Goal: Task Accomplishment & Management: Use online tool/utility

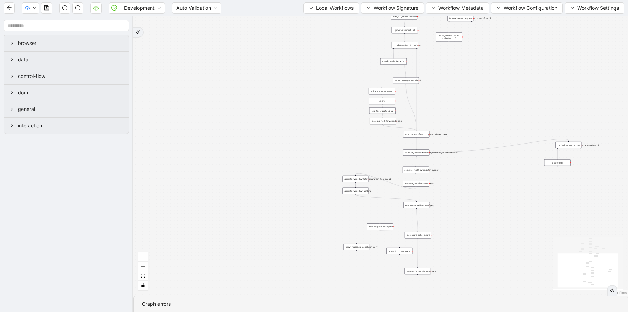
click at [358, 180] on div "execute_workflow:fetch_guarantor_from_maud" at bounding box center [355, 179] width 26 height 7
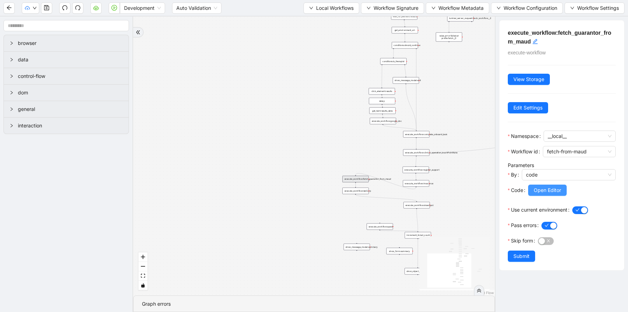
click at [550, 192] on span "Open Editor" at bounding box center [547, 190] width 27 height 8
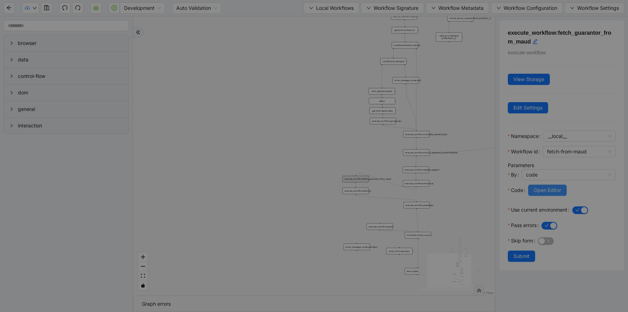
scroll to position [105, 0]
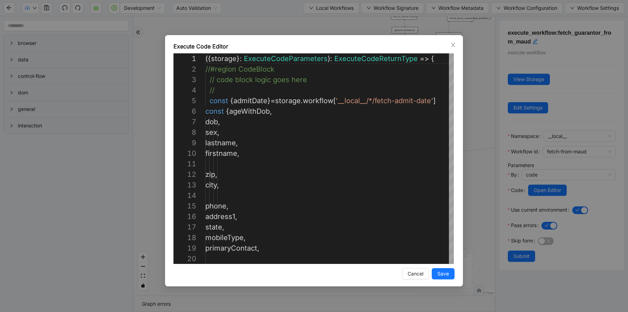
click at [476, 48] on div "**********" at bounding box center [314, 156] width 628 height 312
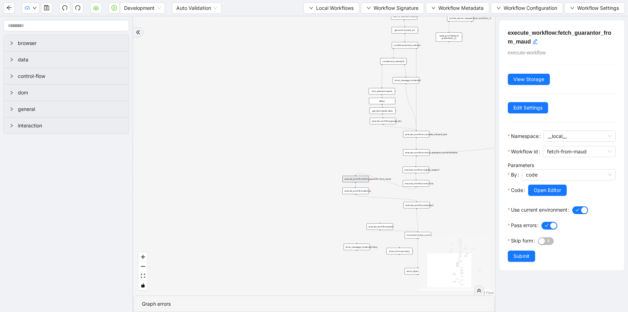
click at [362, 191] on div "execute_workflow:labCorp" at bounding box center [355, 191] width 26 height 7
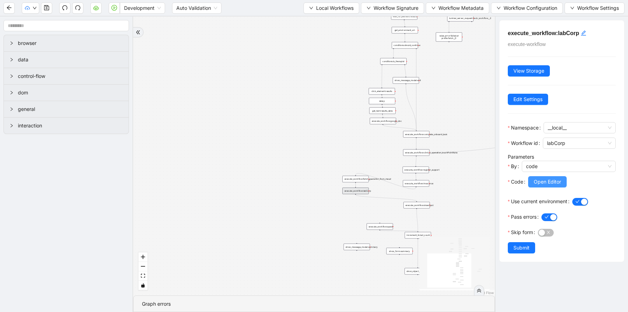
click at [544, 179] on span "Open Editor" at bounding box center [547, 182] width 27 height 8
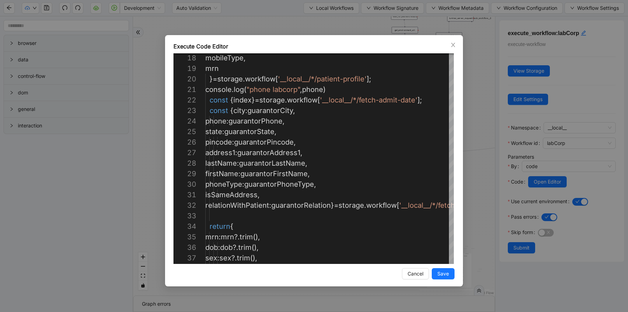
click at [348, 20] on div "Execute Code Editor 18 19 20 21 22 23 24 25 26 27 28 29 30 31 32 33 34 35 36 37…" at bounding box center [314, 156] width 628 height 312
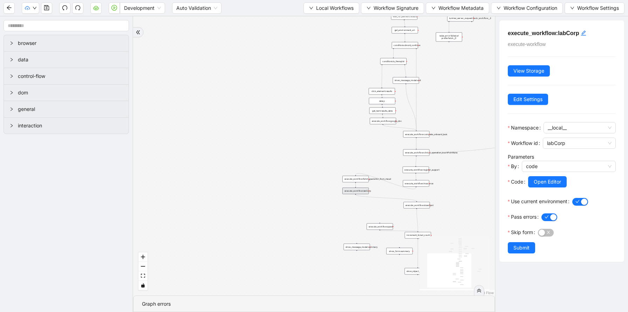
click at [423, 206] on div "execute_workflow:doseSpot" at bounding box center [416, 205] width 26 height 7
click at [376, 207] on div "trigger execute_workflow:patient_profile execute_workflow:clinical_profile wait…" at bounding box center [314, 155] width 362 height 279
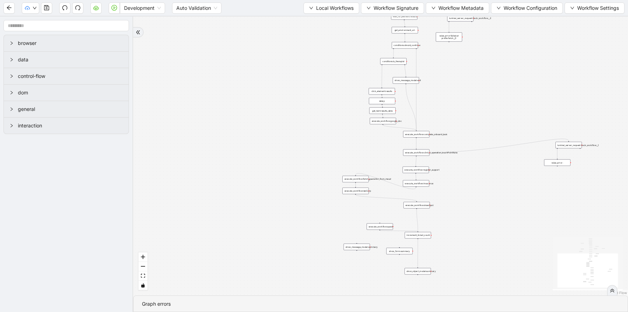
click at [379, 228] on div "execute_workflow:quest" at bounding box center [380, 226] width 26 height 7
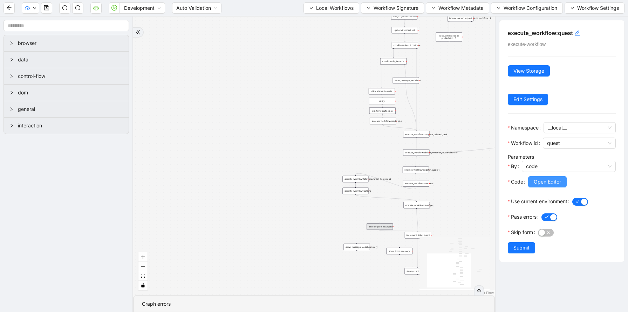
click at [554, 183] on span "Open Editor" at bounding box center [547, 182] width 27 height 8
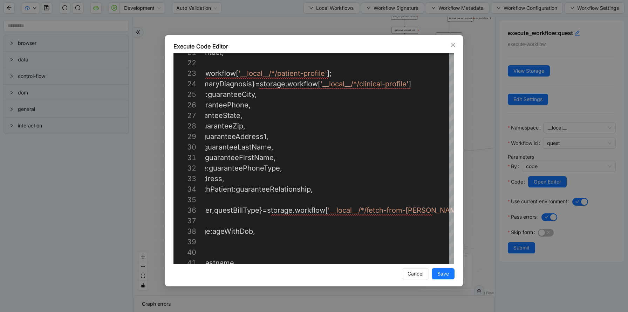
click at [473, 118] on div "Execute Code Editor 21 22 23 24 25 26 27 28 29 30 31 32 33 34 35 36 37 38 39 40…" at bounding box center [314, 156] width 628 height 312
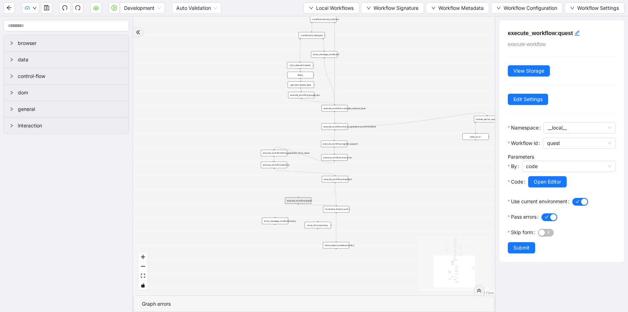
drag, startPoint x: 476, startPoint y: 181, endPoint x: 394, endPoint y: 155, distance: 85.7
click at [394, 155] on div "trigger execute_workflow:patient_profile execute_workflow:clinical_profile wait…" at bounding box center [314, 155] width 362 height 279
click at [342, 249] on div "trigger execute_workflow:patient_profile execute_workflow:clinical_profile wait…" at bounding box center [314, 155] width 362 height 279
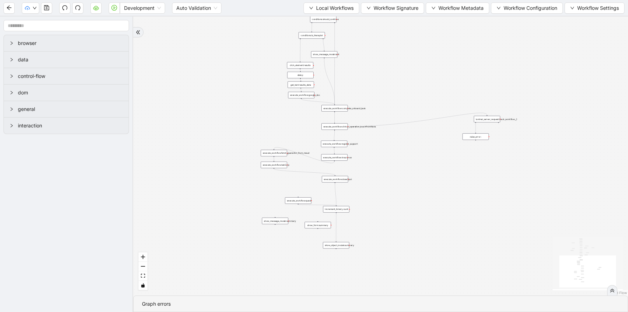
click at [344, 247] on div "show_object_modal:summary" at bounding box center [336, 245] width 26 height 7
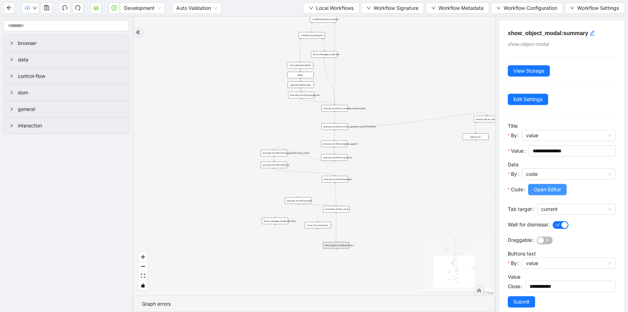
click at [550, 189] on span "Open Editor" at bounding box center [547, 189] width 27 height 8
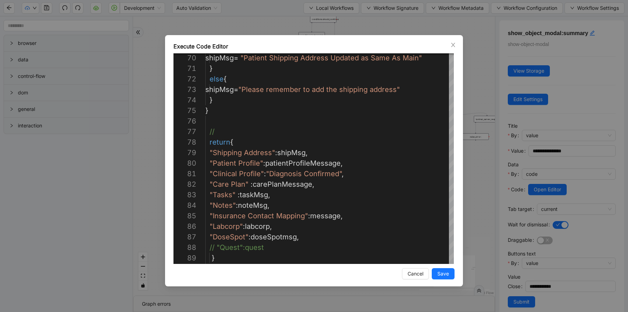
click at [479, 74] on div "**********" at bounding box center [314, 156] width 628 height 312
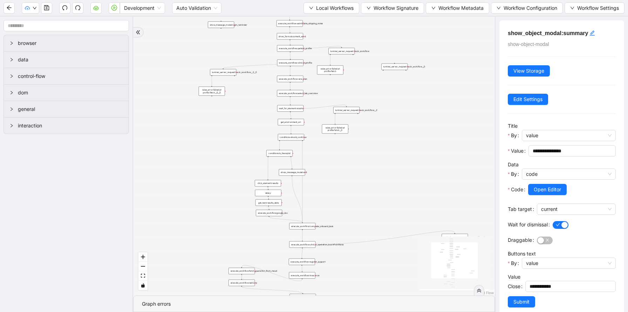
drag, startPoint x: 376, startPoint y: 76, endPoint x: 344, endPoint y: 194, distance: 122.1
click at [344, 194] on div "trigger execute_workflow:patient_profile execute_workflow:clinical_profile wait…" at bounding box center [314, 155] width 362 height 279
click at [319, 7] on span "Local Workflows" at bounding box center [335, 8] width 38 height 8
click at [319, 26] on li "Select" at bounding box center [328, 21] width 54 height 11
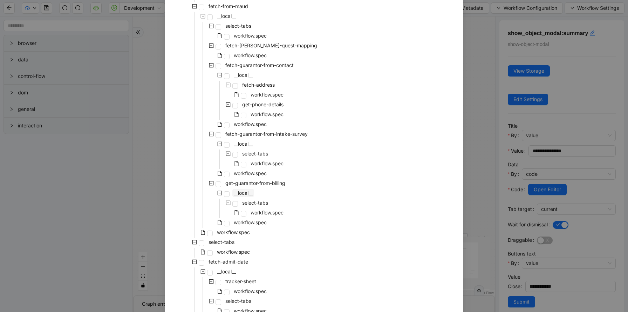
scroll to position [1431, 0]
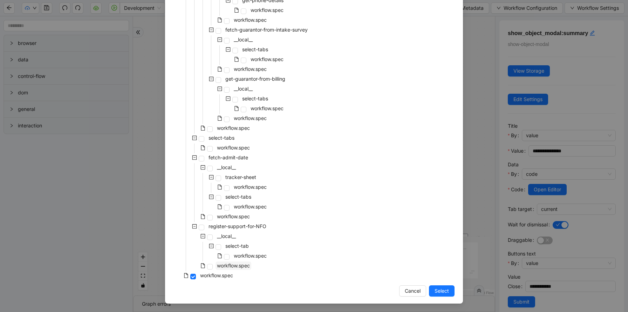
click at [246, 264] on span "workflow.spec" at bounding box center [233, 265] width 33 height 6
click at [440, 289] on span "Select" at bounding box center [442, 291] width 14 height 8
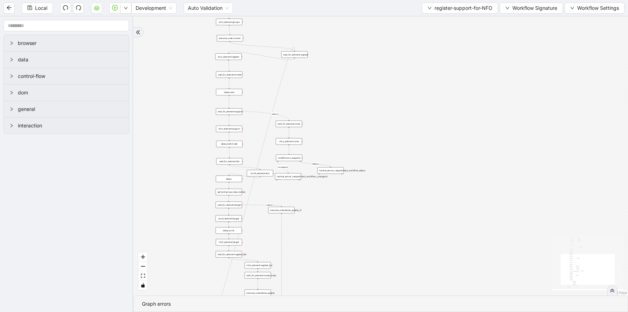
drag, startPoint x: 391, startPoint y: 161, endPoint x: 373, endPoint y: 29, distance: 133.4
click at [373, 29] on div "loopFrom fallback age_less than_18 no supports fallback age_less than_25 onErro…" at bounding box center [380, 155] width 495 height 279
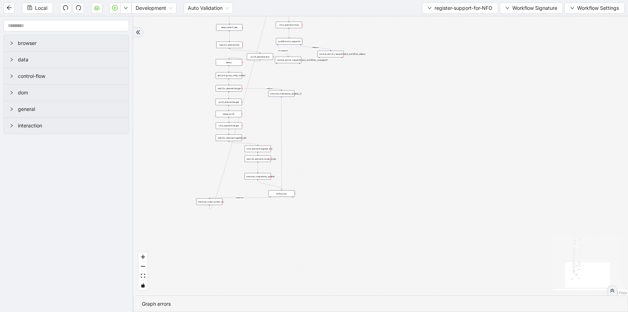
drag, startPoint x: 412, startPoint y: 158, endPoint x: 412, endPoint y: 42, distance: 116.4
click at [412, 42] on div "loopFrom fallback age_less than_18 no supports fallback age_less than_25 onErro…" at bounding box center [380, 155] width 495 height 279
